Goal: Task Accomplishment & Management: Use online tool/utility

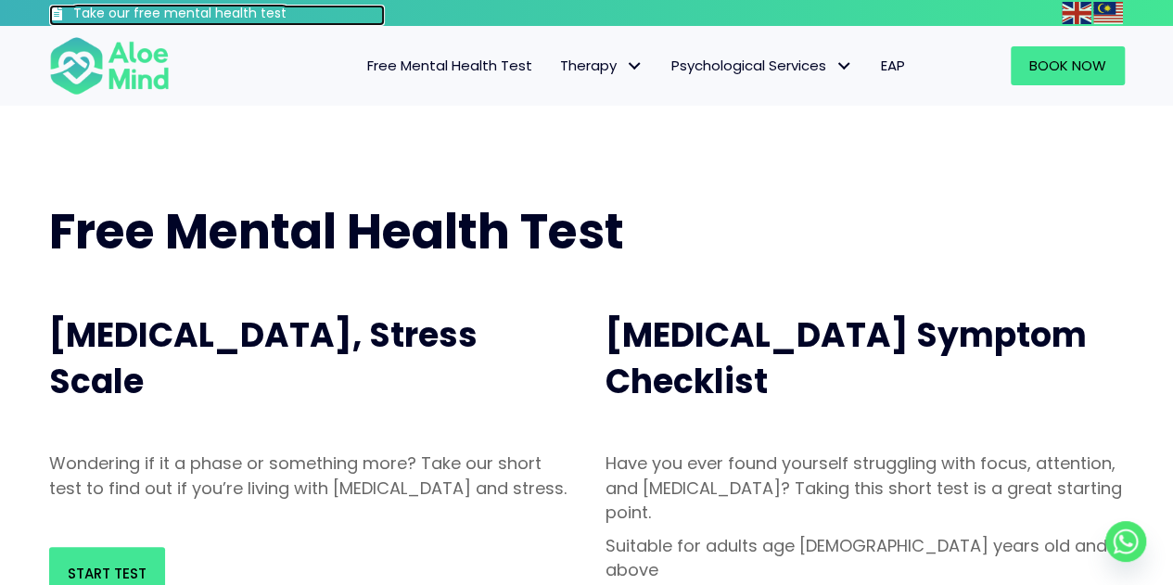
click at [246, 10] on h3 "Take our free mental health test" at bounding box center [229, 14] width 312 height 19
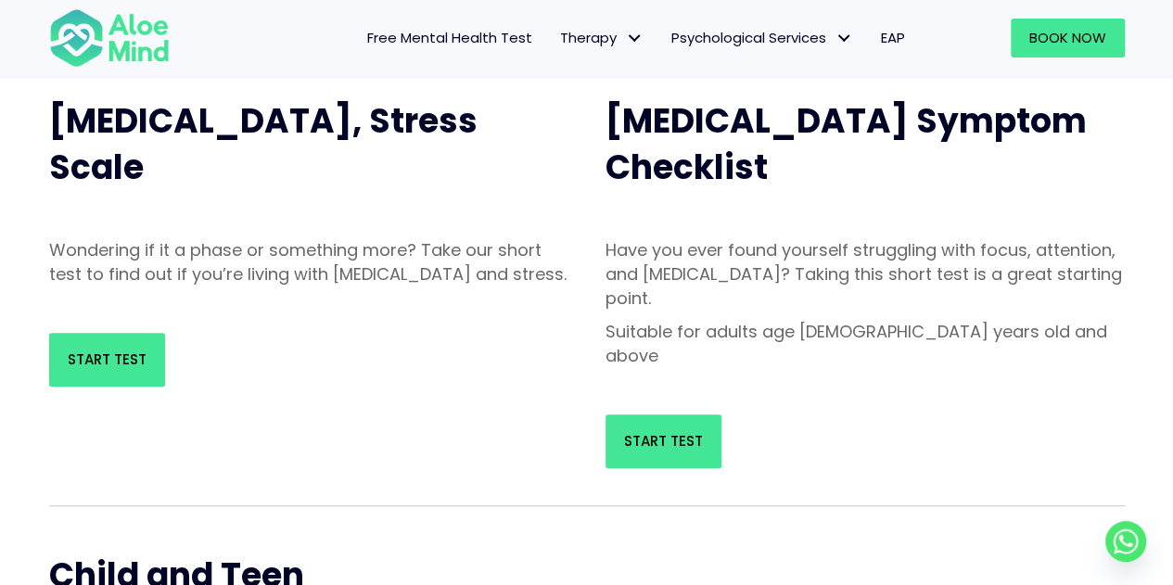
scroll to position [185, 0]
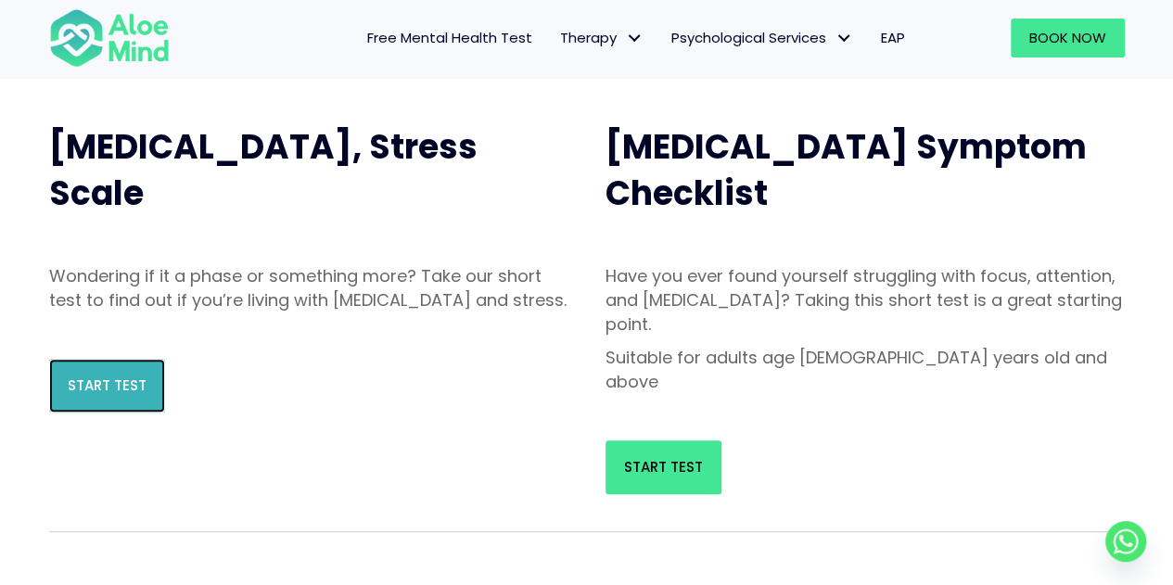
click at [128, 400] on link "Start Test" at bounding box center [107, 386] width 116 height 54
